Goal: Check status: Check status

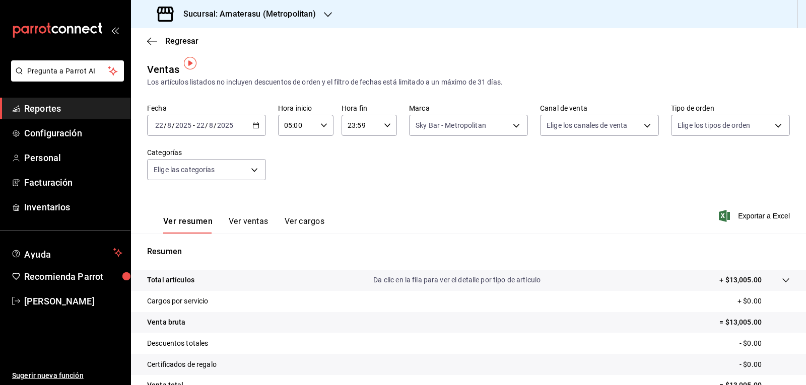
scroll to position [7, 0]
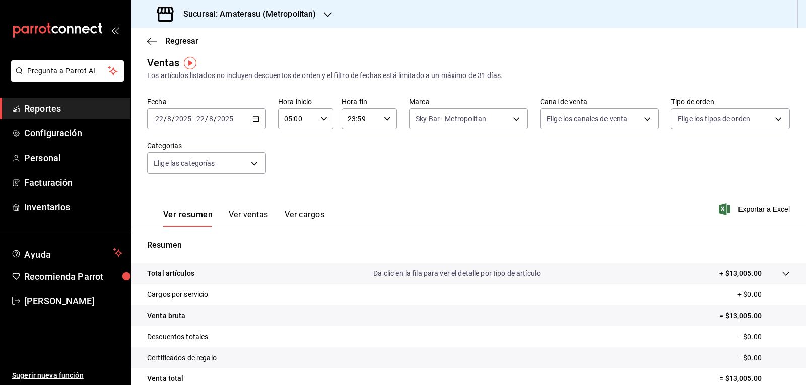
click at [247, 119] on div "[DATE] [DATE] - [DATE] [DATE]" at bounding box center [206, 118] width 119 height 21
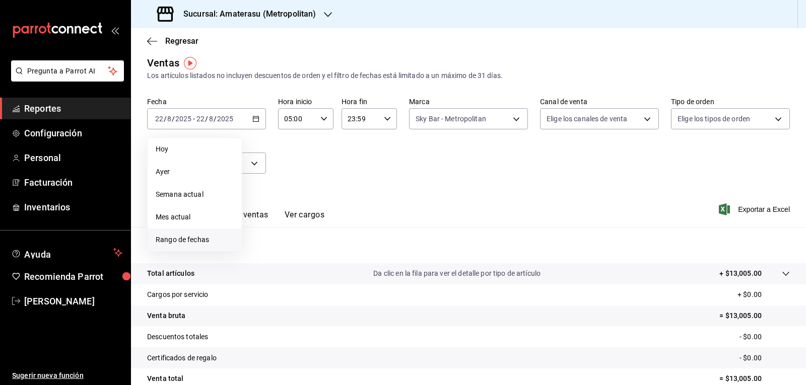
click at [199, 240] on span "Rango de fechas" at bounding box center [195, 240] width 78 height 11
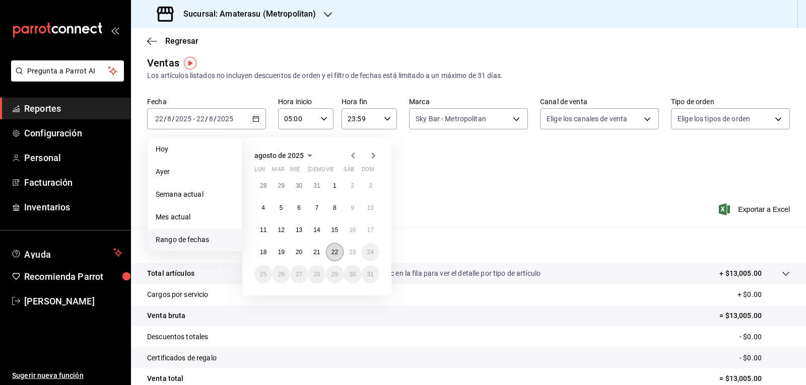
click at [343, 249] on button "22" at bounding box center [335, 252] width 18 height 18
click at [349, 251] on abbr "23" at bounding box center [352, 252] width 7 height 7
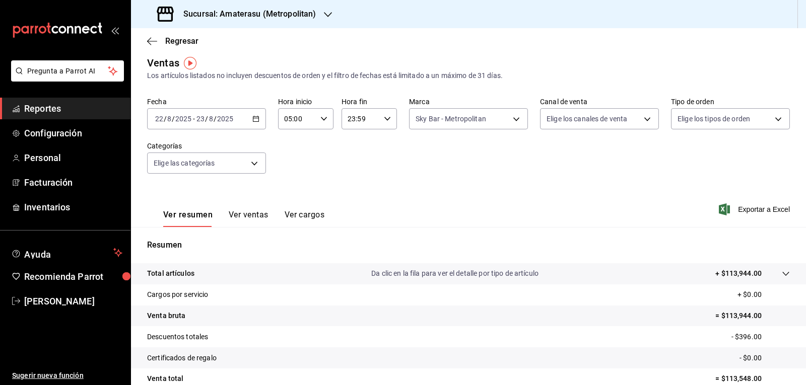
click at [369, 122] on input "23:59" at bounding box center [361, 119] width 38 height 20
click at [357, 168] on span "05" at bounding box center [353, 169] width 12 height 8
type input "05:59"
click at [443, 156] on div at bounding box center [403, 192] width 806 height 385
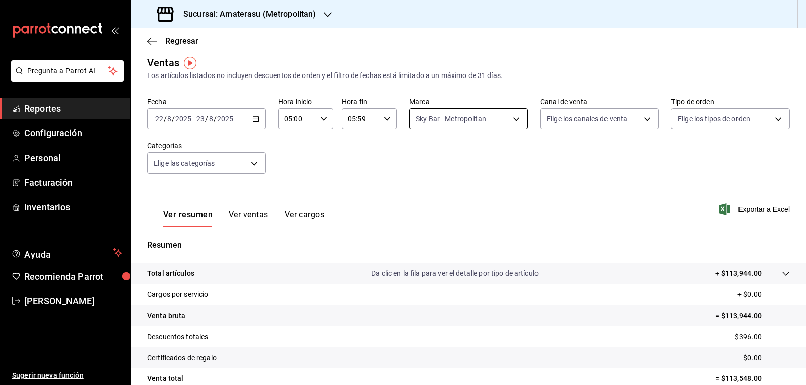
click at [421, 125] on body "Pregunta a Parrot AI Reportes Configuración Personal Facturación Inventarios Ay…" at bounding box center [403, 192] width 806 height 385
click at [581, 205] on div at bounding box center [403, 192] width 806 height 385
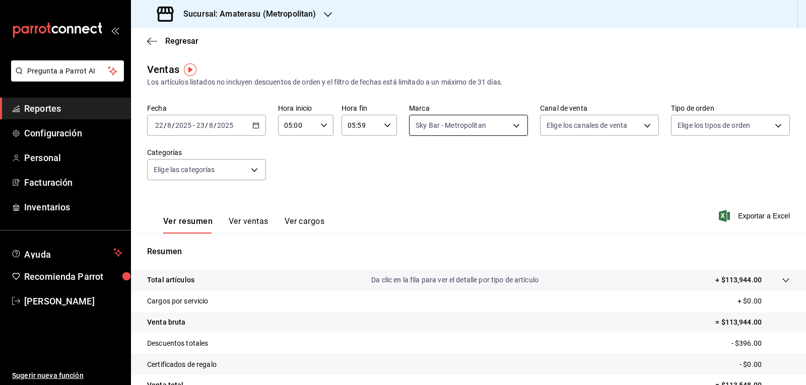
click at [422, 125] on body "Pregunta a Parrot AI Reportes Configuración Personal Facturación Inventarios Ay…" at bounding box center [403, 192] width 806 height 385
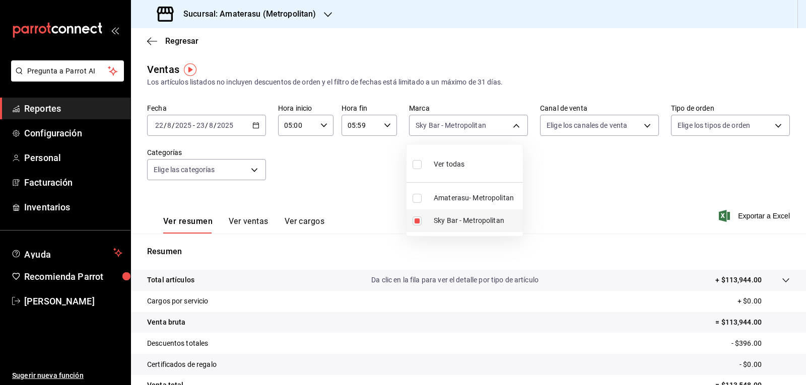
click at [412, 223] on li "Sky Bar - Metropolitan" at bounding box center [465, 221] width 116 height 23
checkbox input "false"
click at [419, 205] on li "Amaterasu- Metropolitan" at bounding box center [465, 198] width 116 height 23
type input "e4cd7fcb-d45b-43ae-a99f-ad4ccfcd9032"
checkbox input "true"
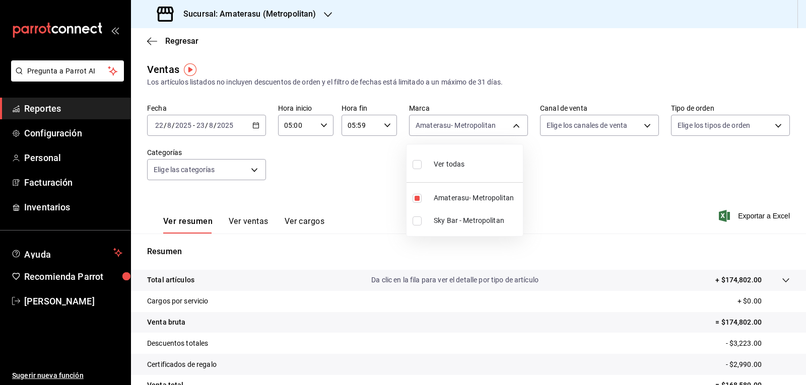
click at [548, 187] on div at bounding box center [403, 192] width 806 height 385
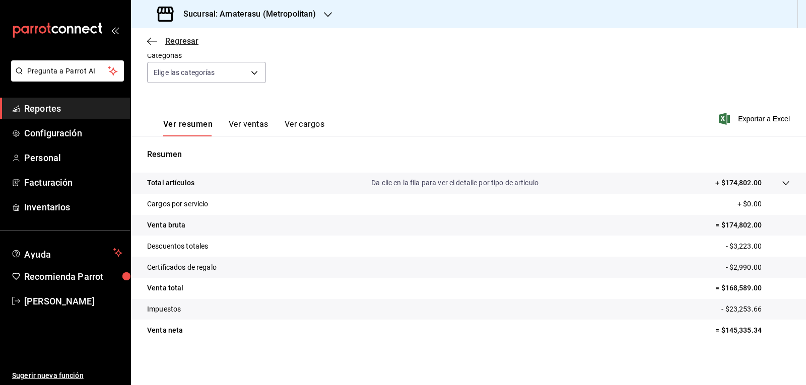
click at [168, 39] on span "Regresar" at bounding box center [181, 41] width 33 height 10
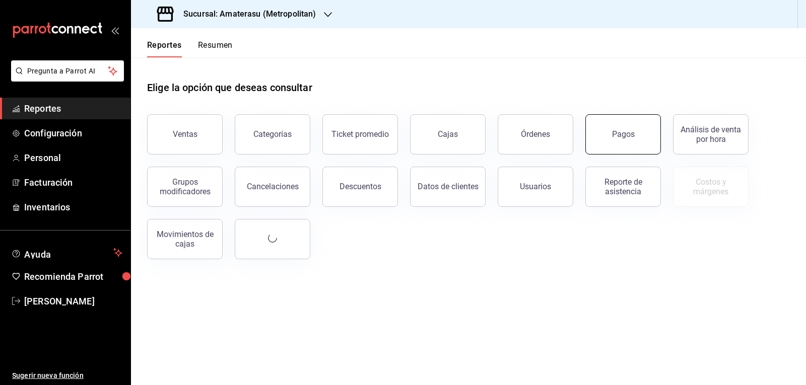
click at [603, 130] on button "Pagos" at bounding box center [623, 134] width 76 height 40
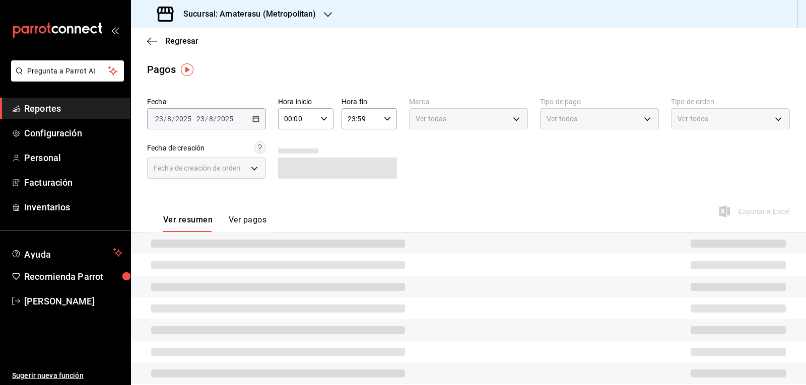
click at [249, 120] on div "[DATE] [DATE] - [DATE] [DATE]" at bounding box center [206, 118] width 119 height 21
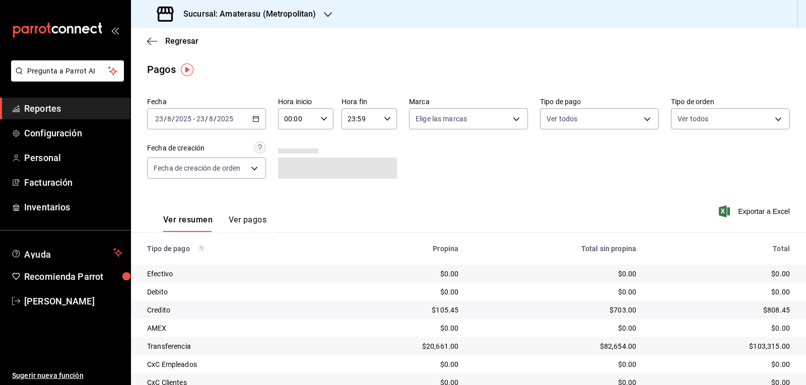
click at [253, 118] on \(Stroke\) "button" at bounding box center [256, 118] width 6 height 1
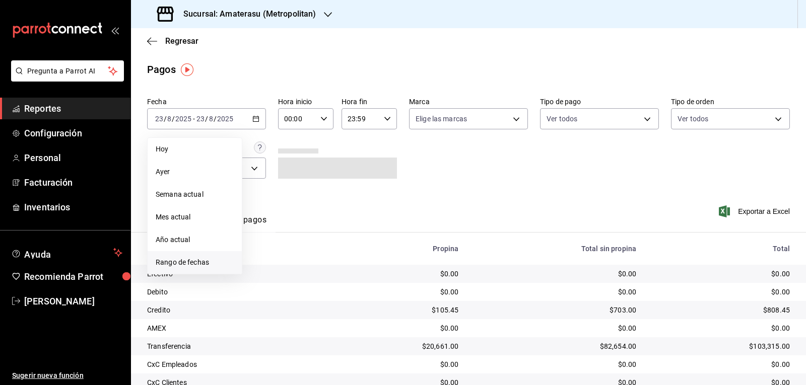
click at [205, 265] on span "Rango de fechas" at bounding box center [195, 262] width 78 height 11
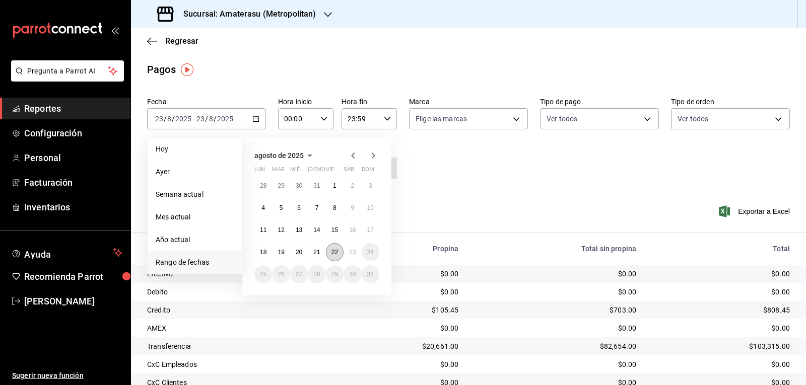
click at [336, 247] on button "22" at bounding box center [335, 252] width 18 height 18
click at [351, 251] on abbr "23" at bounding box center [352, 252] width 7 height 7
click at [339, 254] on button "22" at bounding box center [335, 252] width 18 height 18
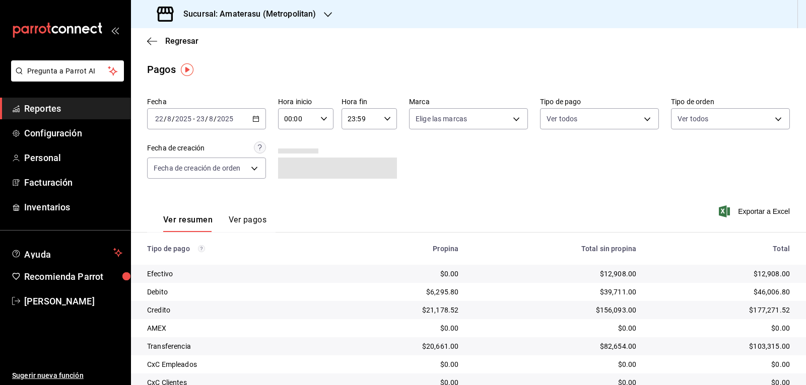
click at [327, 123] on div "00:00 Hora inicio" at bounding box center [305, 118] width 55 height 21
click at [290, 162] on span "05" at bounding box center [291, 165] width 12 height 8
type input "05:00"
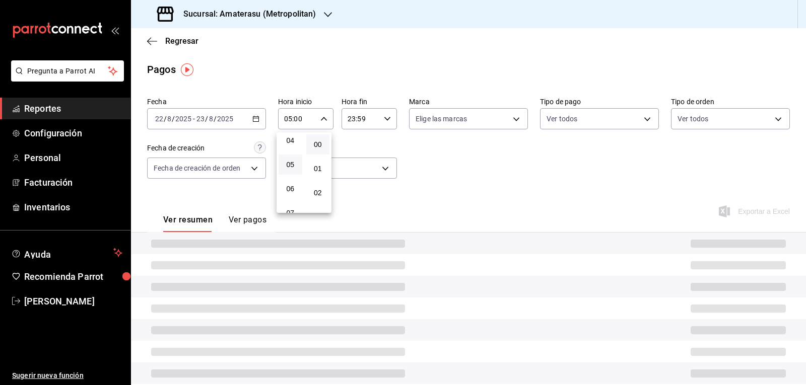
click at [386, 122] on div at bounding box center [403, 192] width 806 height 385
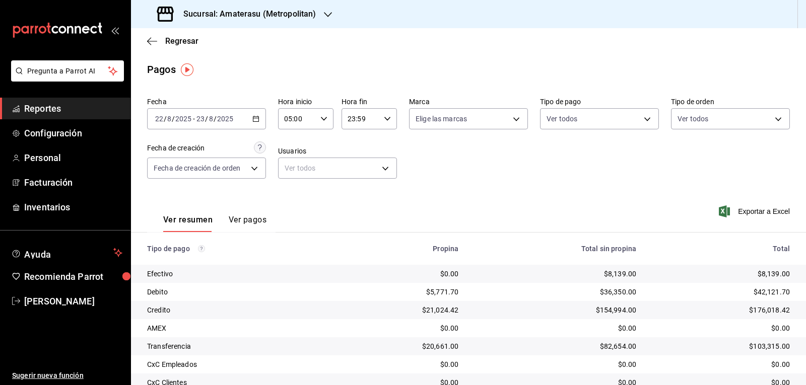
click at [386, 122] on icon "button" at bounding box center [387, 118] width 7 height 7
click at [386, 122] on div at bounding box center [403, 192] width 806 height 385
click at [382, 125] on div "23:59 Hora fin" at bounding box center [369, 118] width 55 height 21
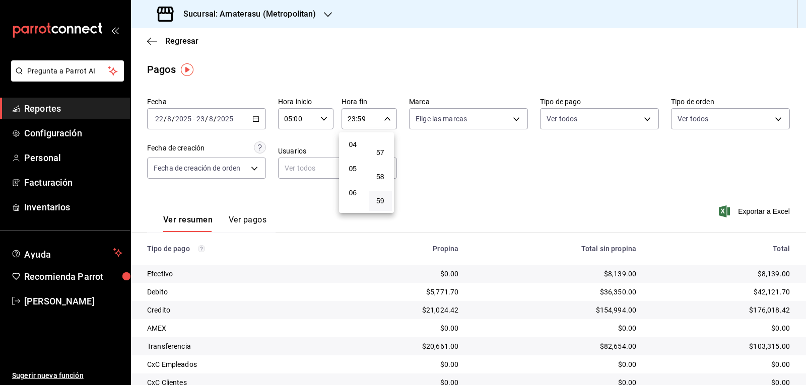
click at [359, 162] on button "05" at bounding box center [353, 169] width 24 height 20
type input "05:59"
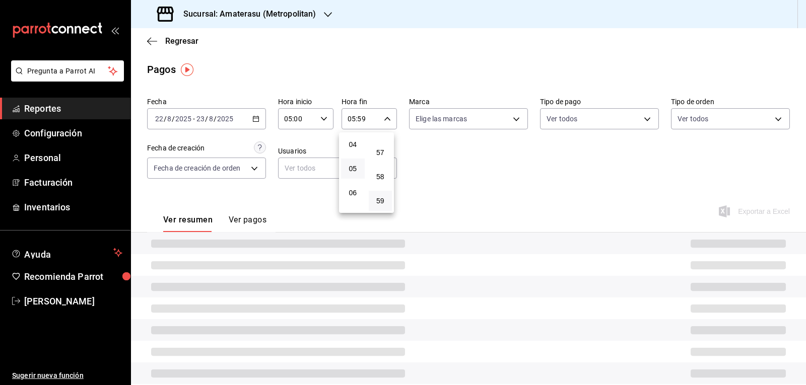
click at [435, 160] on div at bounding box center [403, 192] width 806 height 385
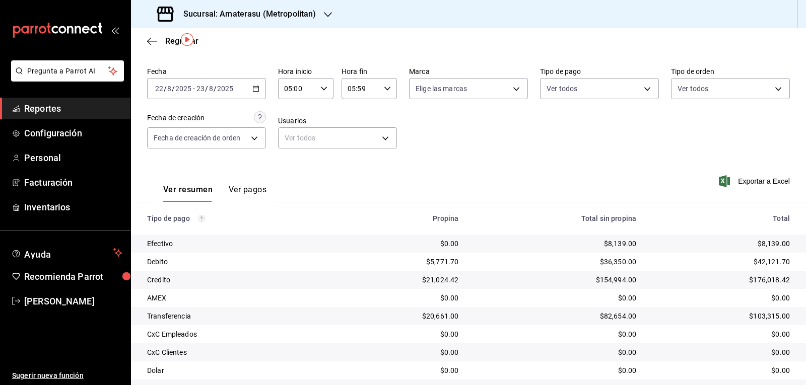
scroll to position [59, 0]
